Goal: Transaction & Acquisition: Purchase product/service

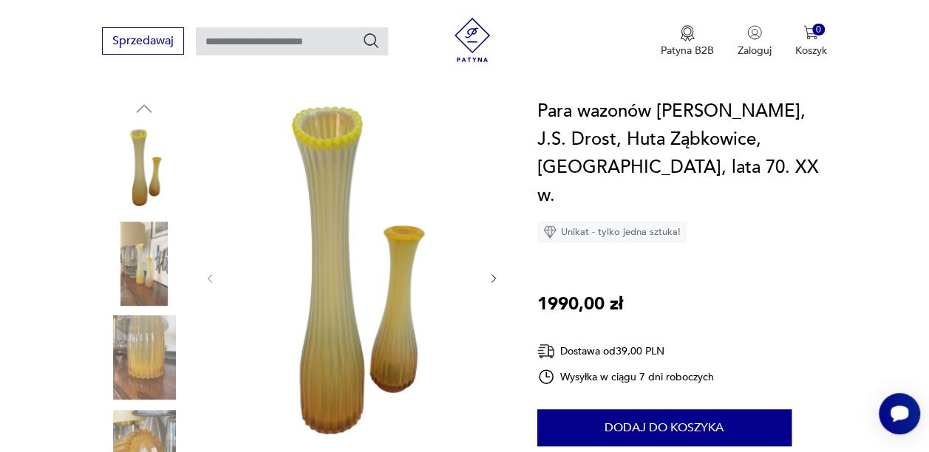
click at [489, 273] on icon "button" at bounding box center [494, 279] width 12 height 12
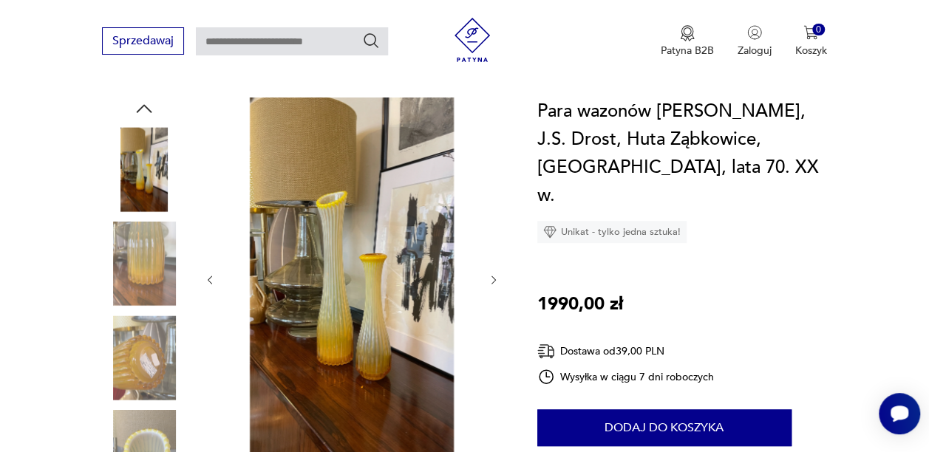
click at [489, 274] on icon "button" at bounding box center [494, 280] width 12 height 12
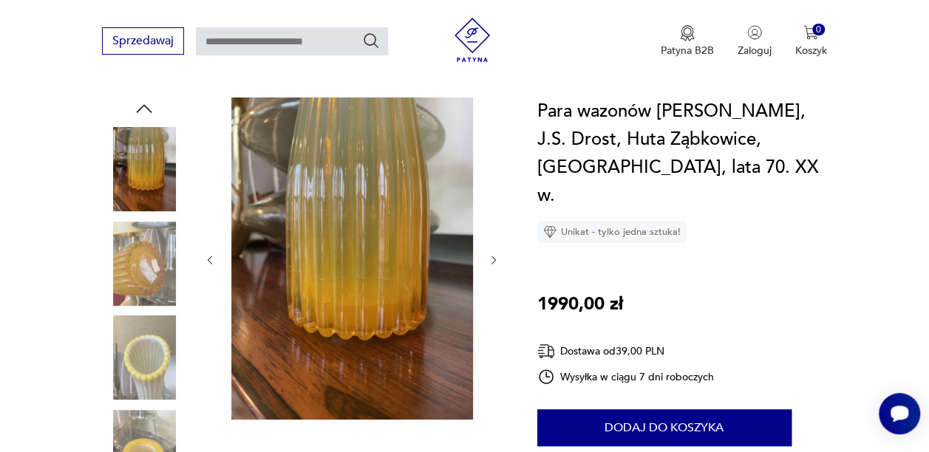
click at [489, 262] on div at bounding box center [351, 260] width 295 height 325
click at [497, 254] on icon "button" at bounding box center [494, 260] width 12 height 12
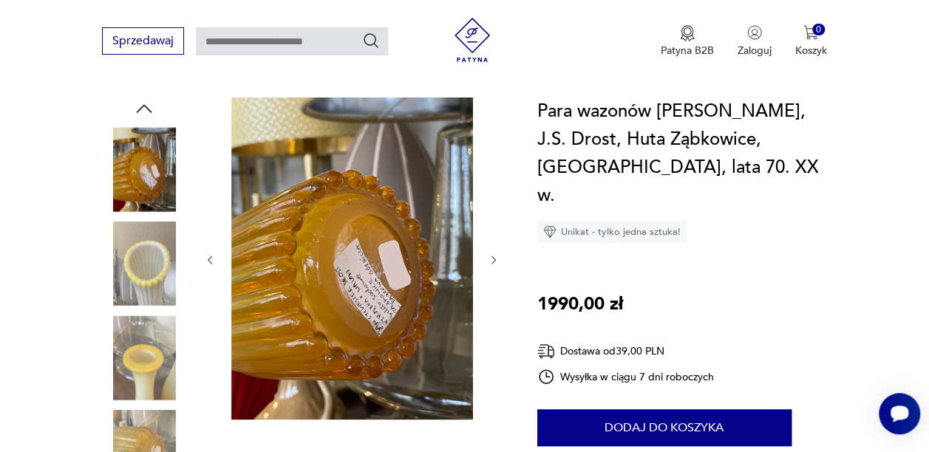
click at [133, 230] on img at bounding box center [144, 264] width 84 height 84
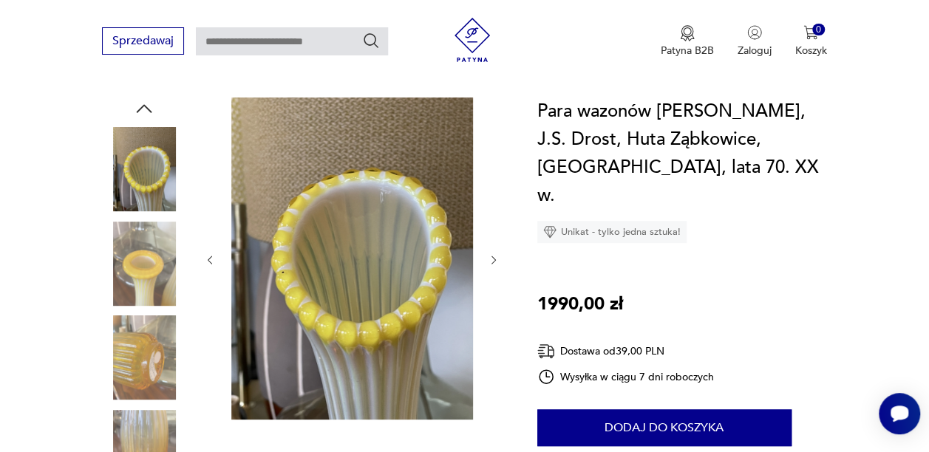
click at [142, 332] on img at bounding box center [144, 357] width 84 height 84
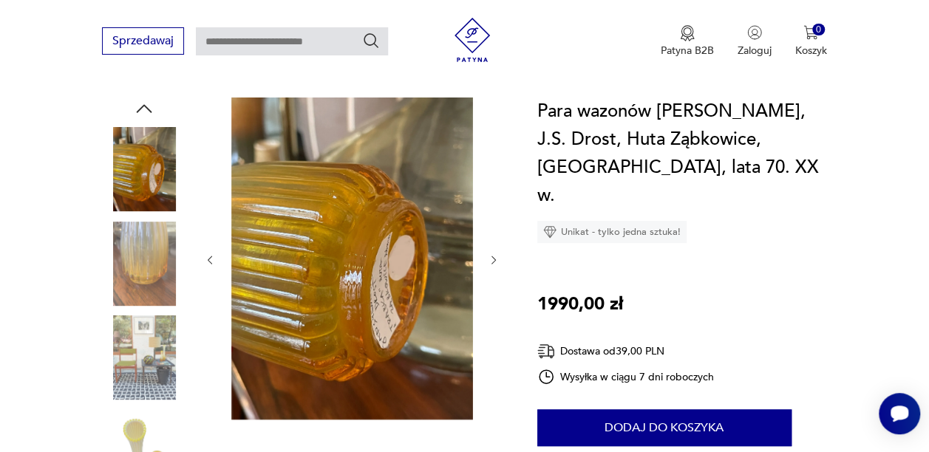
click at [134, 415] on img at bounding box center [144, 452] width 84 height 84
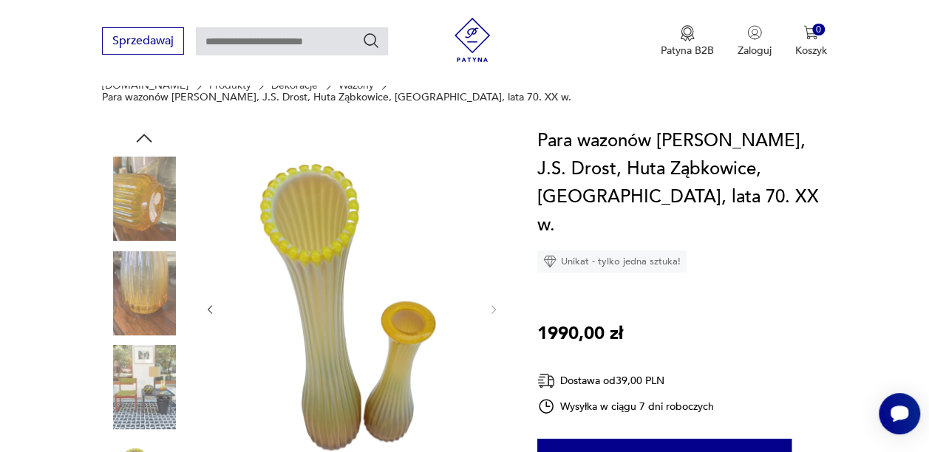
scroll to position [198, 0]
